Goal: Complete application form

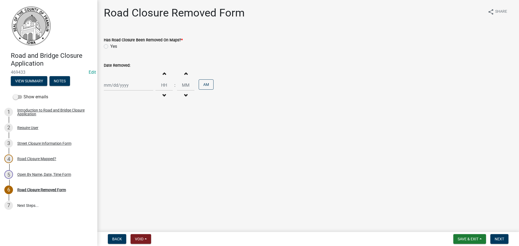
click at [110, 47] on label "Yes" at bounding box center [113, 46] width 7 height 6
click at [110, 47] on input "Yes" at bounding box center [112, 45] width 4 height 4
radio input "true"
select select "9"
select select "2025"
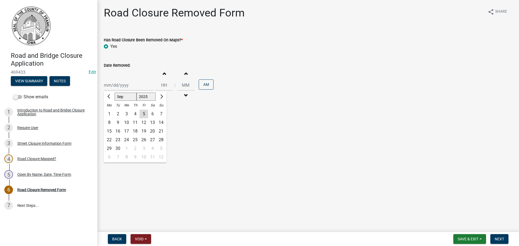
click at [114, 87] on div "[PERSON_NAME] Feb Mar Apr [PERSON_NAME][DATE] Oct Nov [DATE] 1526 1527 1528 152…" at bounding box center [128, 85] width 49 height 11
click at [143, 115] on div "5" at bounding box center [143, 114] width 9 height 9
type input "[DATE]"
click at [161, 87] on input "Hours" at bounding box center [163, 85] width 17 height 11
type input "11"
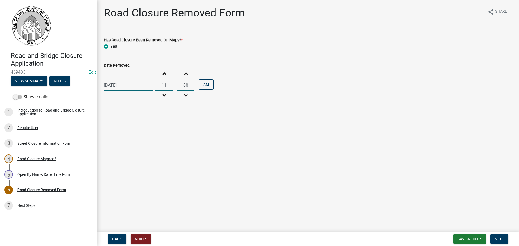
click at [184, 87] on input "00" at bounding box center [185, 85] width 17 height 11
type input "11"
click at [237, 126] on main "Road Closure Removed Form share Share Has Road Closure Been Removed On Maps? * …" at bounding box center [308, 115] width 422 height 230
click at [470, 238] on span "Save & Exit" at bounding box center [468, 239] width 21 height 4
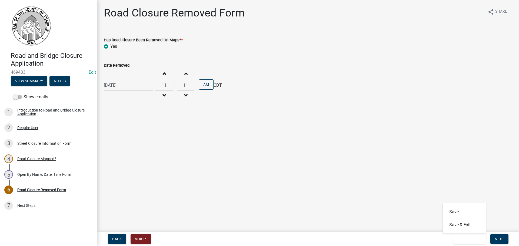
click at [480, 189] on main "Road Closure Removed Form share Share Has Road Closure Been Removed On Maps? * …" at bounding box center [308, 115] width 422 height 230
click at [501, 238] on span "Next" at bounding box center [499, 239] width 9 height 4
